Goal: Task Accomplishment & Management: Manage account settings

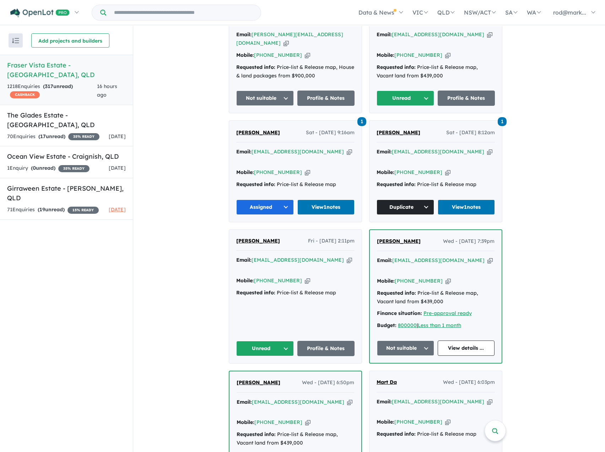
scroll to position [355, 0]
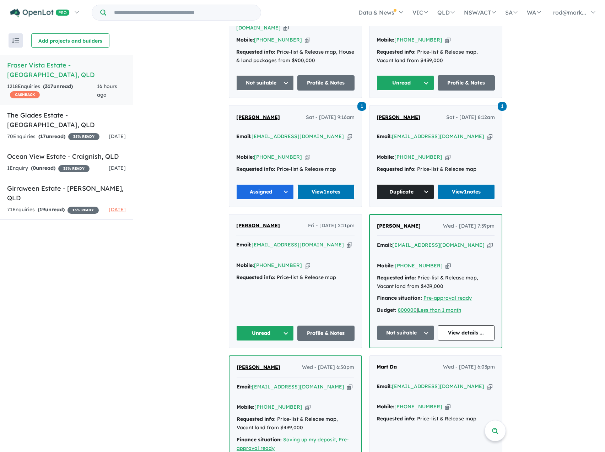
click at [346, 241] on icon "button" at bounding box center [348, 244] width 5 height 7
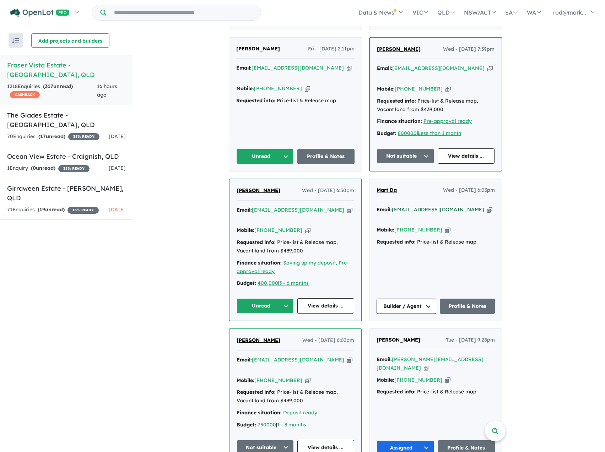
scroll to position [533, 0]
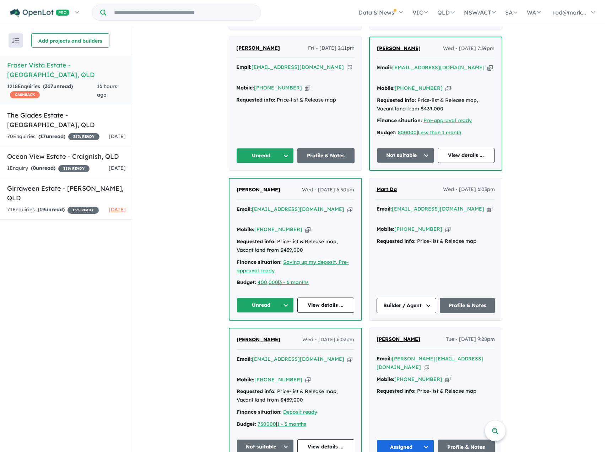
click at [347, 206] on icon "button" at bounding box center [349, 209] width 5 height 7
click at [318, 298] on link "View details ..." at bounding box center [325, 305] width 57 height 15
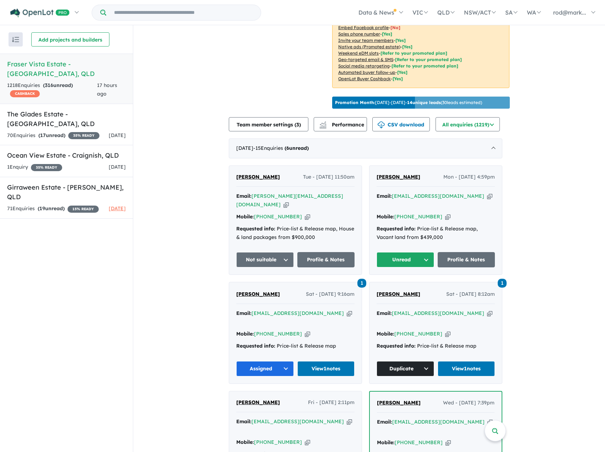
scroll to position [178, 0]
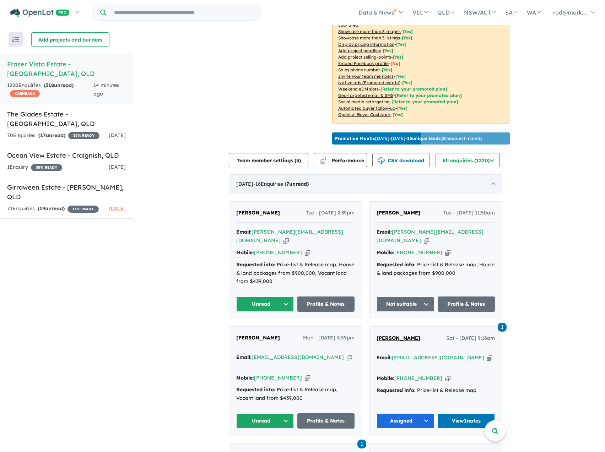
scroll to position [142, 0]
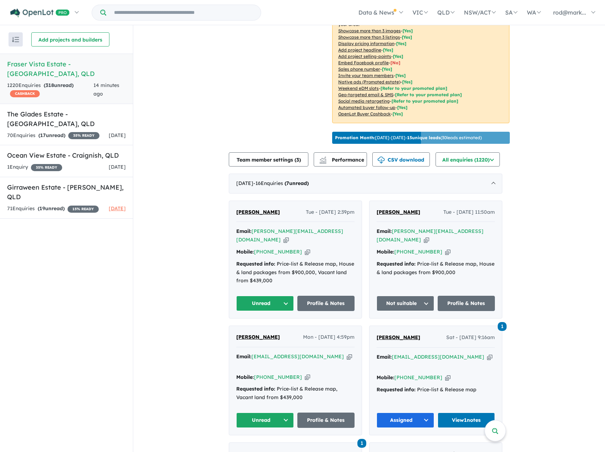
click at [289, 236] on icon "button" at bounding box center [285, 239] width 5 height 7
click at [287, 296] on button "Unread" at bounding box center [265, 303] width 58 height 15
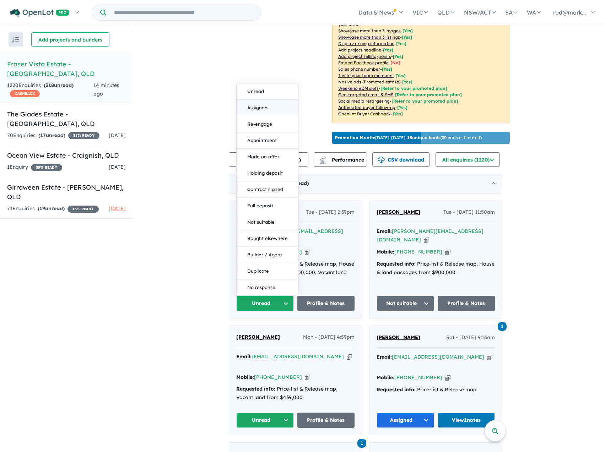
click at [265, 100] on button "Assigned" at bounding box center [267, 108] width 62 height 16
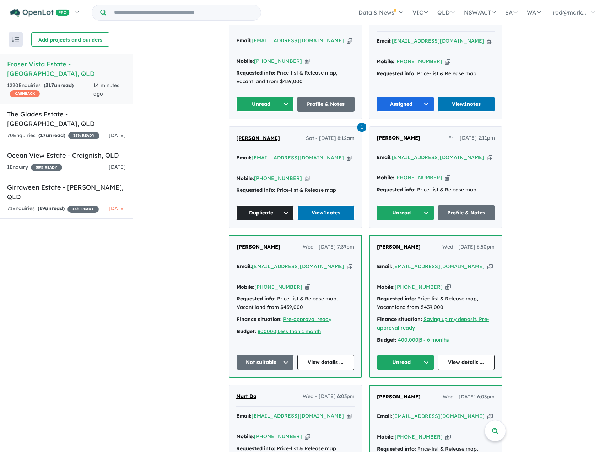
scroll to position [568, 0]
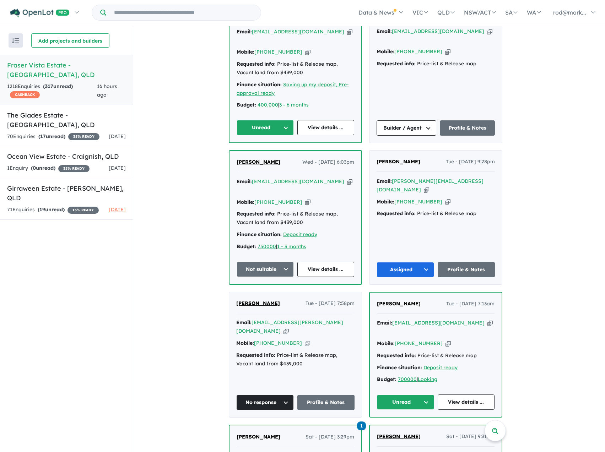
scroll to position [888, 0]
